Goal: Task Accomplishment & Management: Complete application form

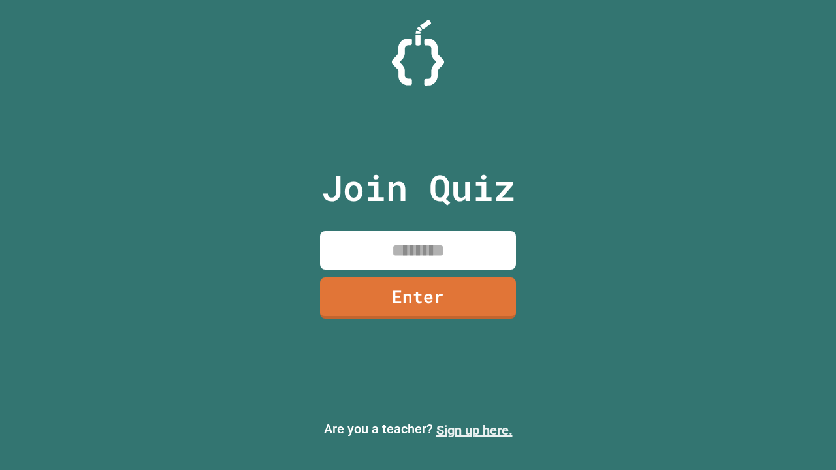
click at [474, 430] on link "Sign up here." at bounding box center [474, 430] width 76 height 16
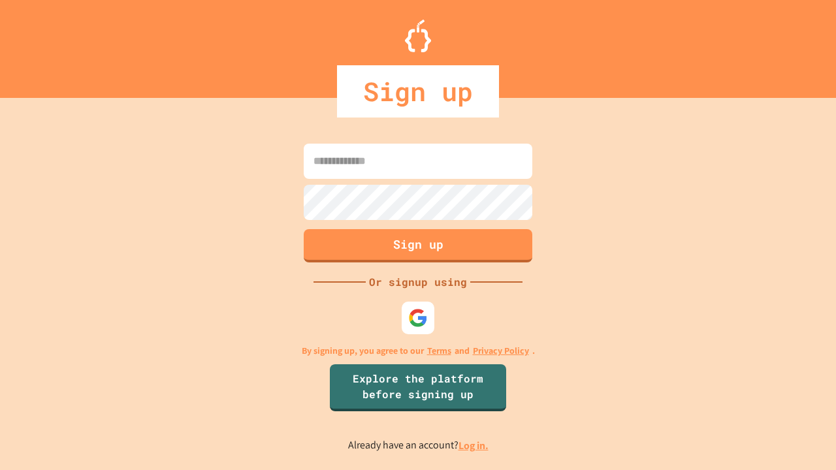
click at [474, 445] on link "Log in." at bounding box center [473, 446] width 30 height 14
